Goal: Navigation & Orientation: Find specific page/section

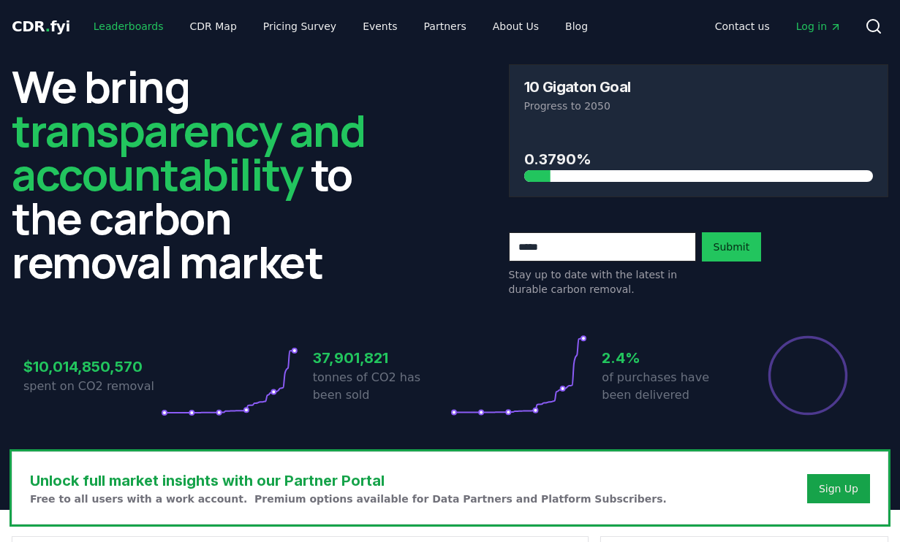
click at [113, 32] on link "Leaderboards" at bounding box center [129, 26] width 94 height 26
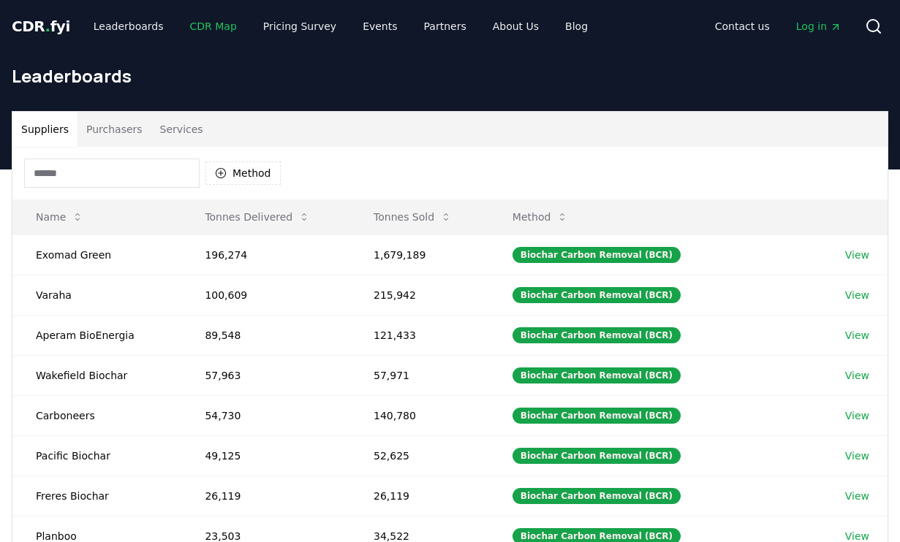
click at [203, 34] on link "CDR Map" at bounding box center [213, 26] width 70 height 26
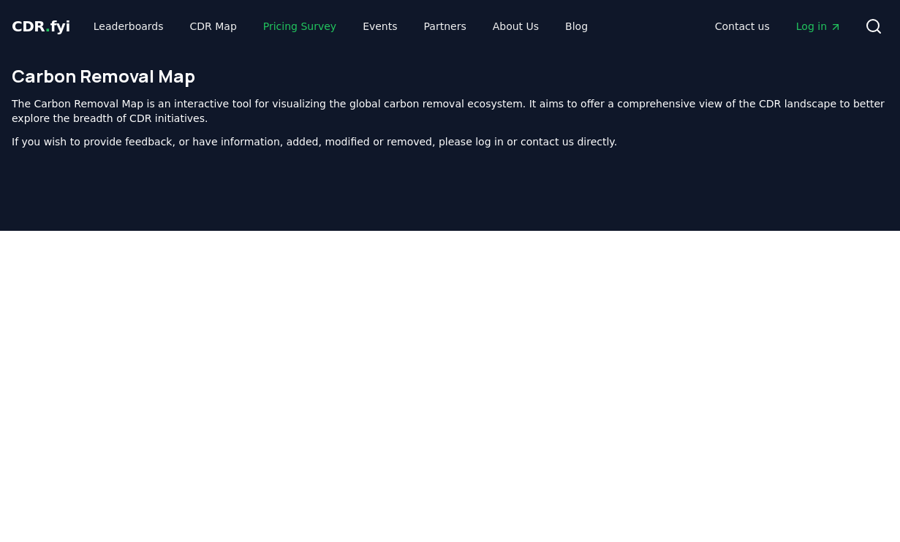
click at [294, 28] on link "Pricing Survey" at bounding box center [299, 26] width 96 height 26
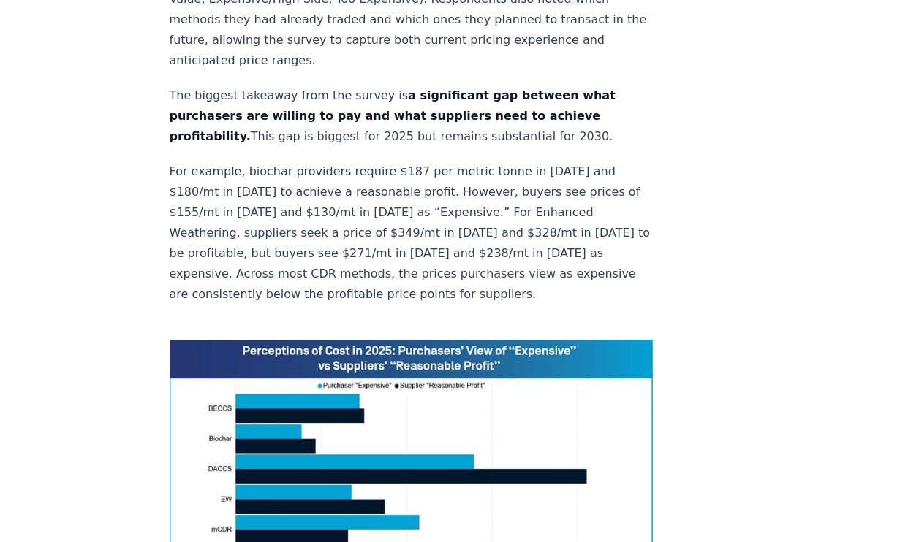
scroll to position [930, 0]
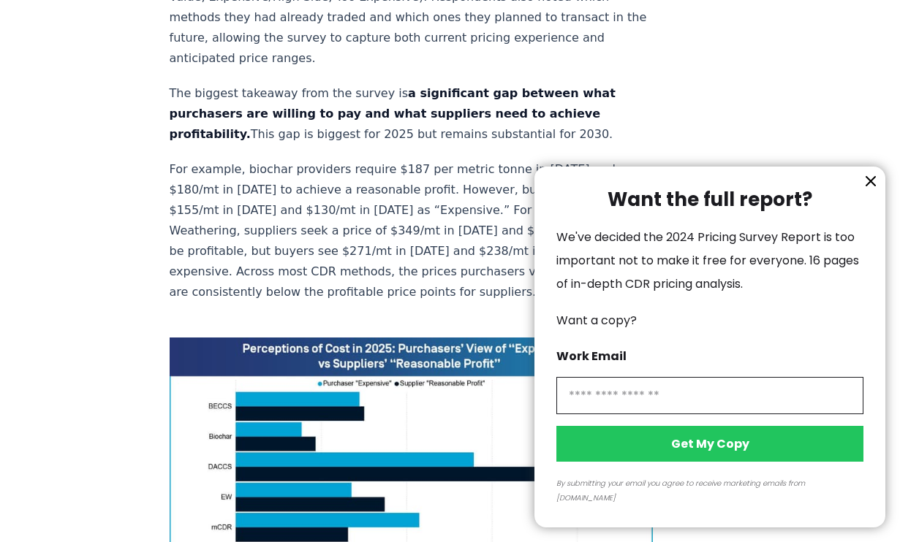
click at [870, 186] on icon "information" at bounding box center [870, 181] width 9 height 9
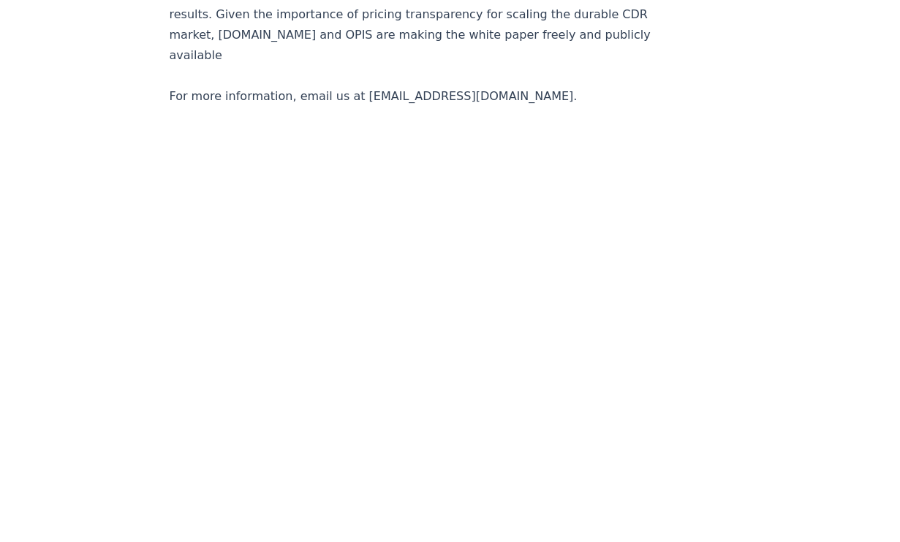
scroll to position [3055, 0]
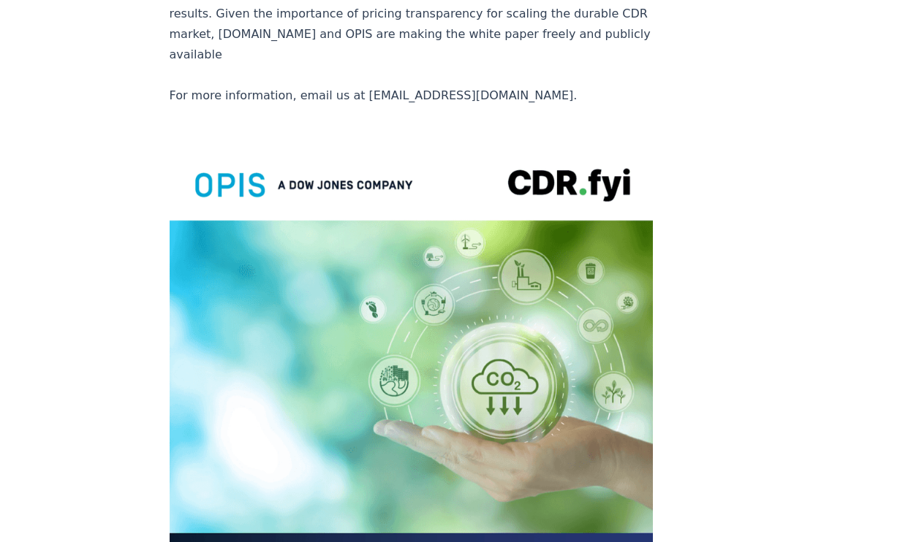
click at [292, 417] on img at bounding box center [412, 456] width 484 height 631
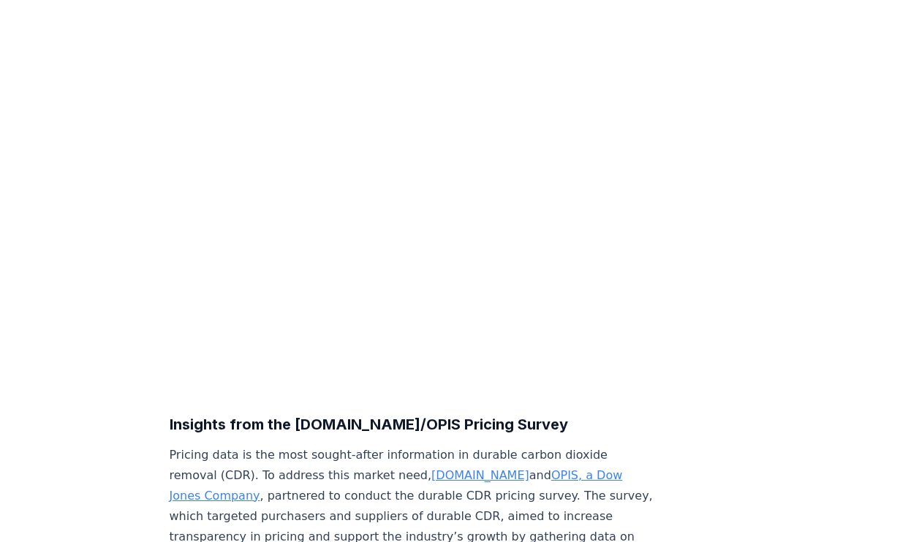
scroll to position [0, 0]
